Goal: Ask a question

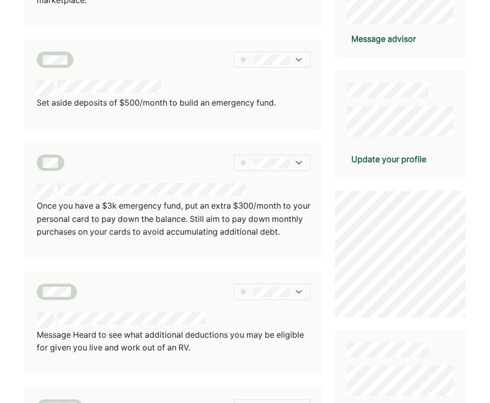
scroll to position [214, 0]
click at [253, 162] on img at bounding box center [299, 162] width 10 height 10
click at [253, 59] on img at bounding box center [299, 59] width 10 height 10
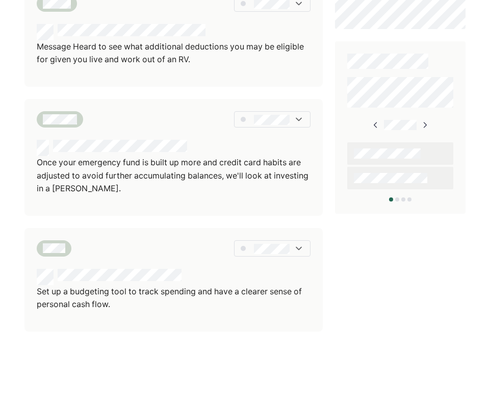
scroll to position [514, 0]
click at [253, 250] on div at bounding box center [272, 248] width 76 height 16
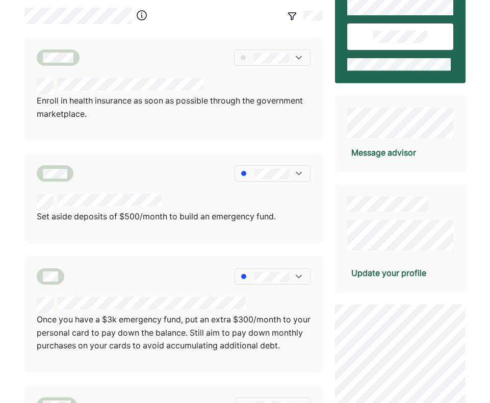
scroll to position [99, 0]
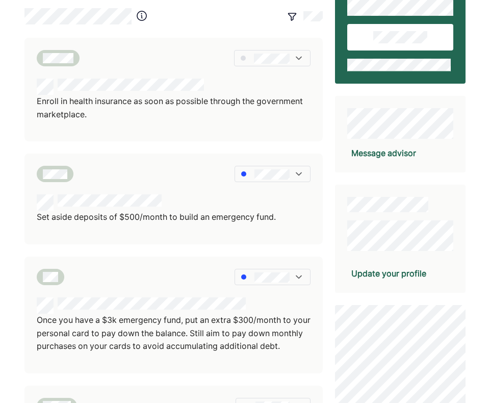
click at [253, 53] on img at bounding box center [299, 58] width 10 height 10
click at [253, 153] on div "Message advisor" at bounding box center [383, 153] width 65 height 12
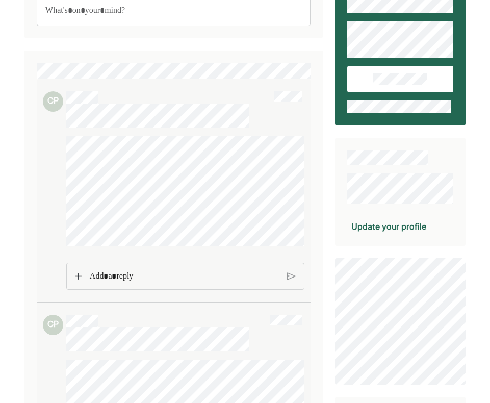
scroll to position [59, 0]
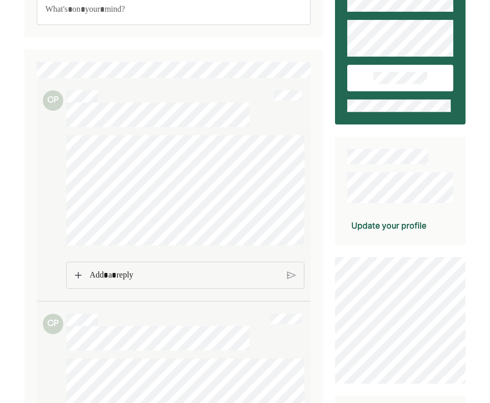
click at [79, 272] on img at bounding box center [78, 274] width 7 height 7
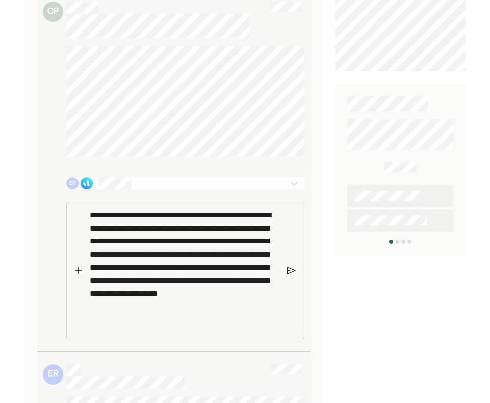
scroll to position [371, 0]
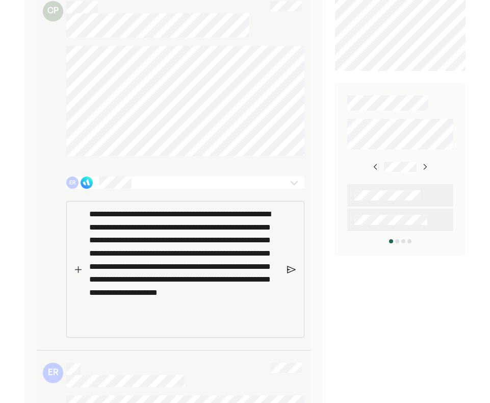
click at [245, 280] on p "**********" at bounding box center [184, 259] width 191 height 104
click at [148, 213] on p "**********" at bounding box center [184, 259] width 191 height 104
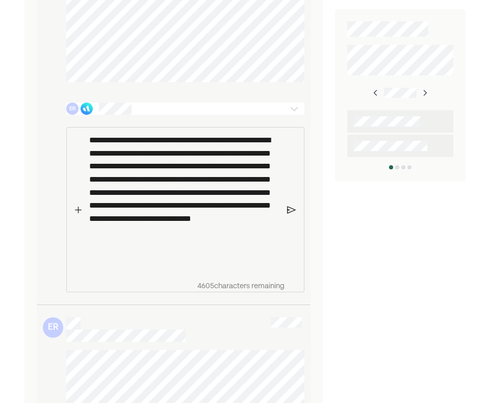
scroll to position [446, 0]
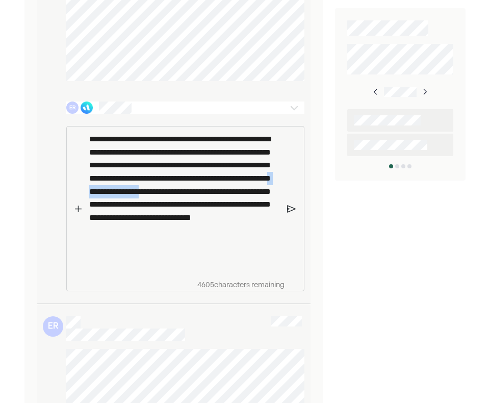
drag, startPoint x: 164, startPoint y: 203, endPoint x: 91, endPoint y: 208, distance: 73.5
click at [91, 208] on p "**********" at bounding box center [184, 191] width 191 height 117
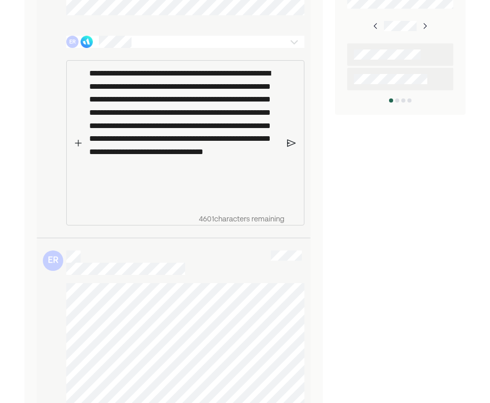
scroll to position [512, 0]
click at [289, 142] on img at bounding box center [291, 142] width 9 height 9
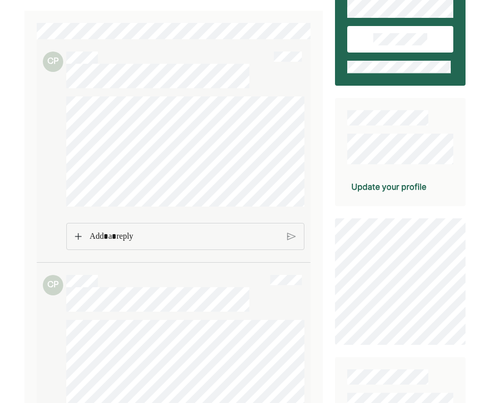
scroll to position [0, 0]
